Goal: Find specific page/section: Find specific page/section

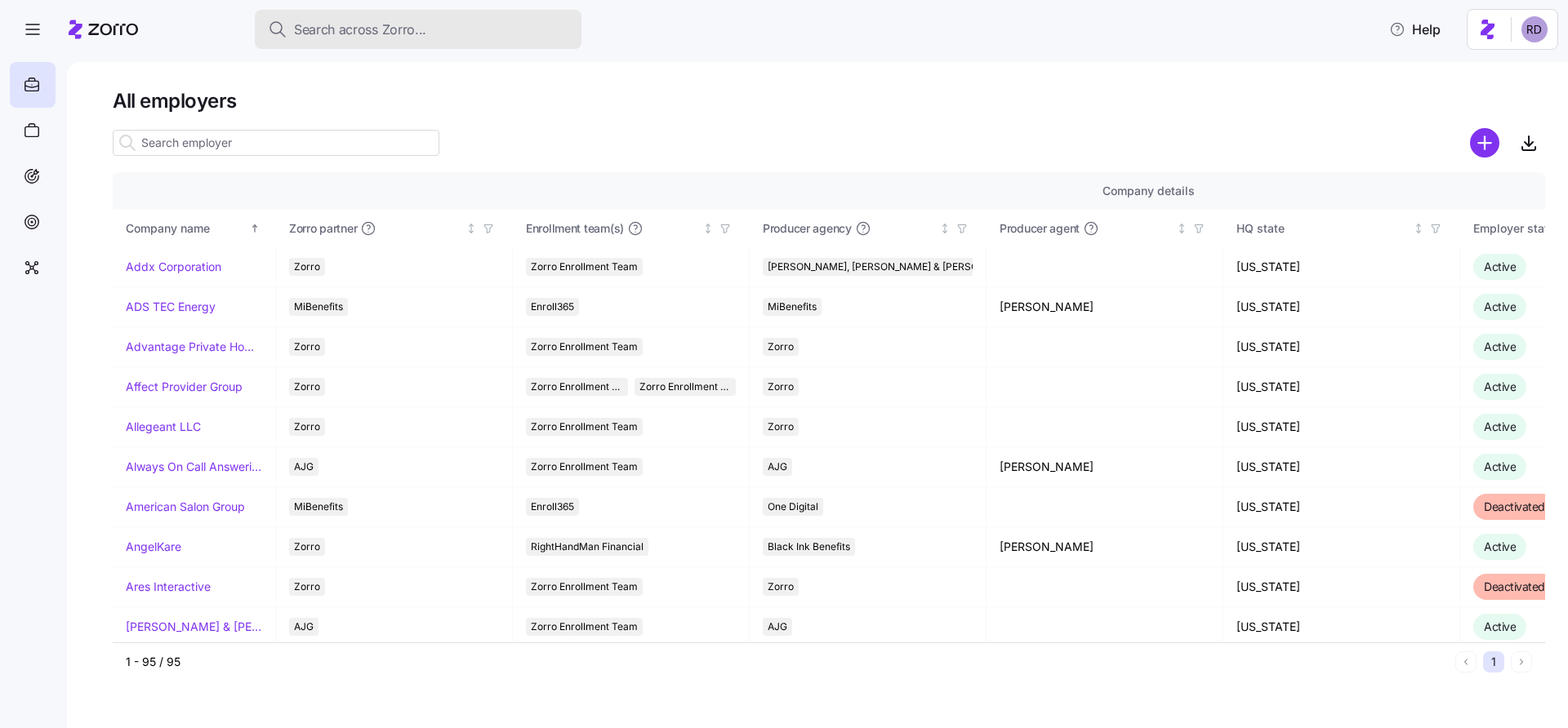
click at [458, 10] on button "Search across Zorro..." at bounding box center [418, 30] width 327 height 39
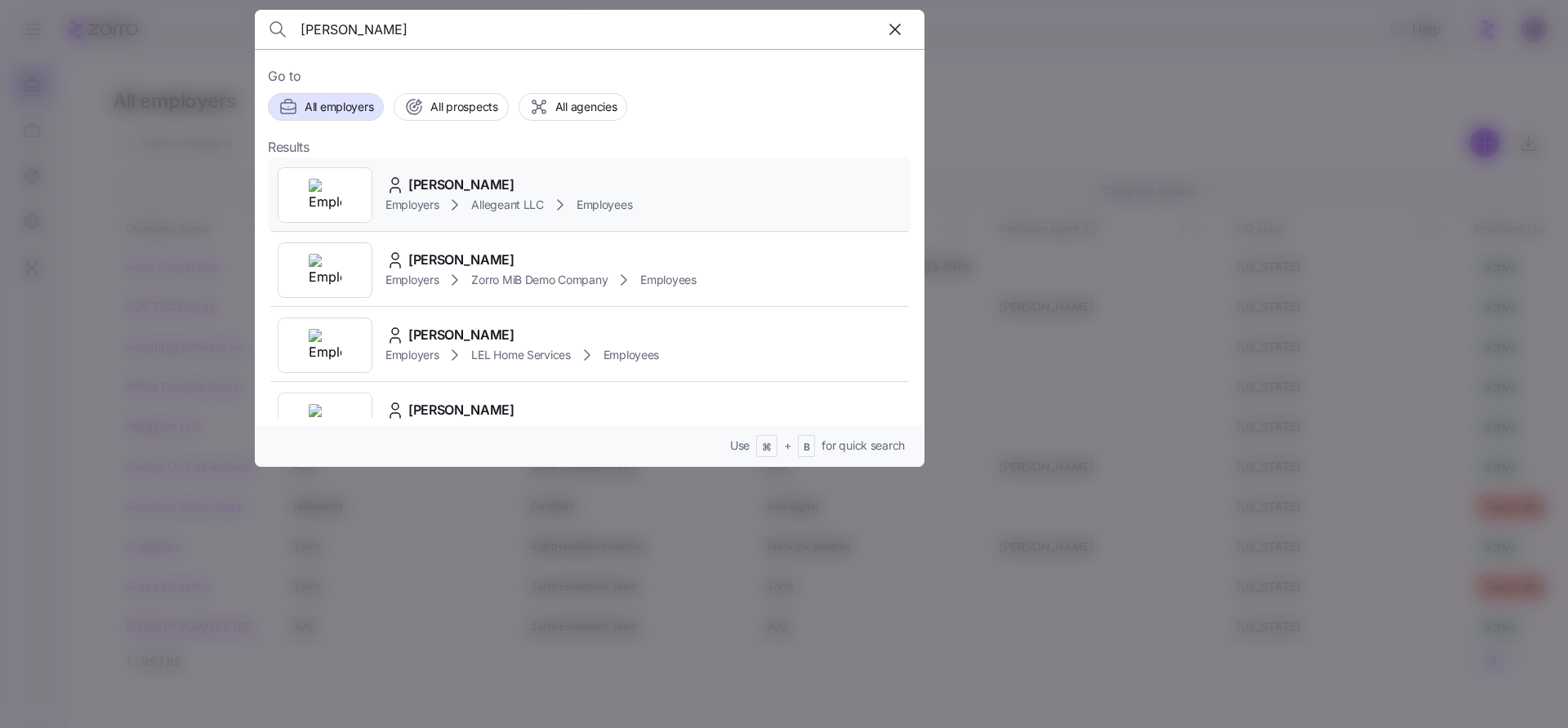
type input "[PERSON_NAME]"
click at [735, 198] on div "[PERSON_NAME] Employers Allegeant LLC Employees" at bounding box center [589, 195] width 643 height 75
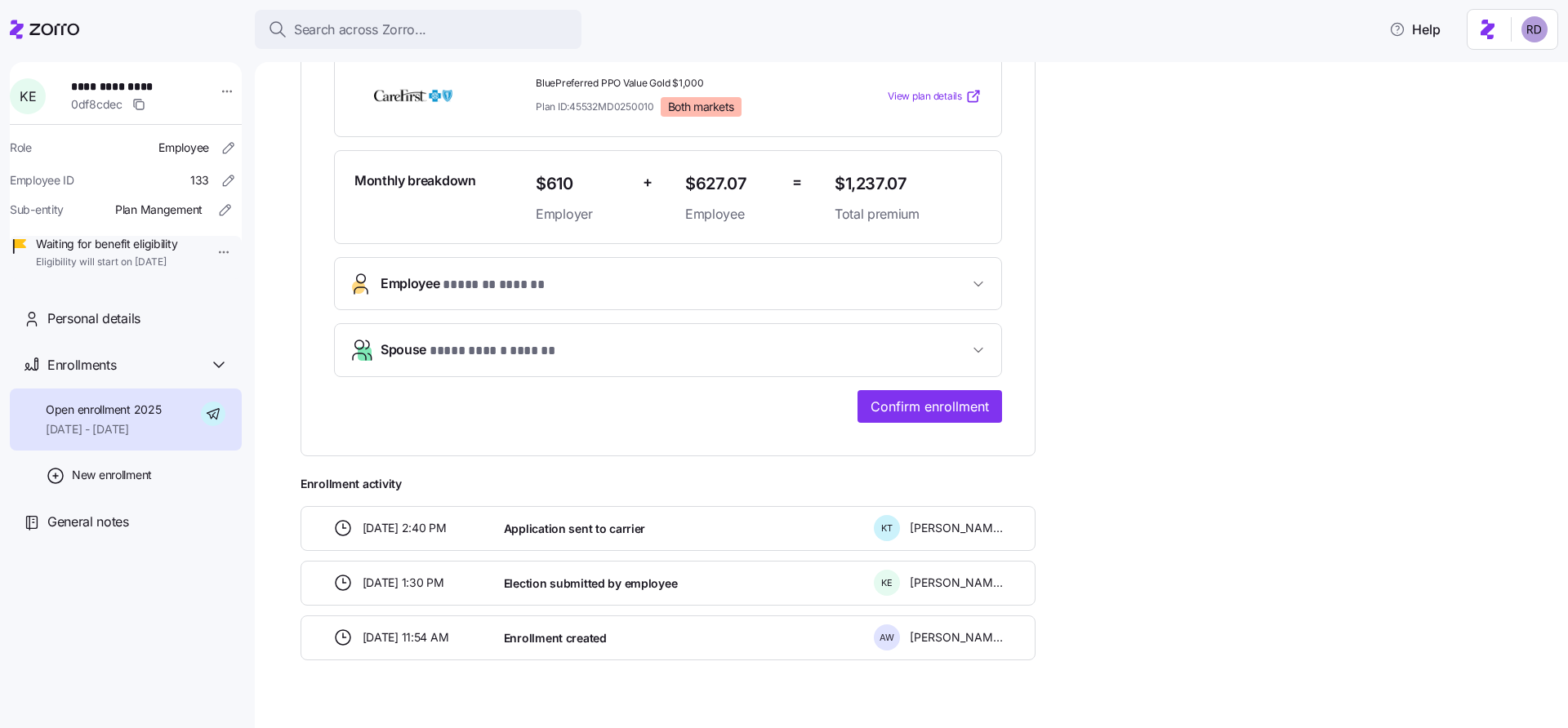
scroll to position [404, 0]
